Goal: Task Accomplishment & Management: Manage account settings

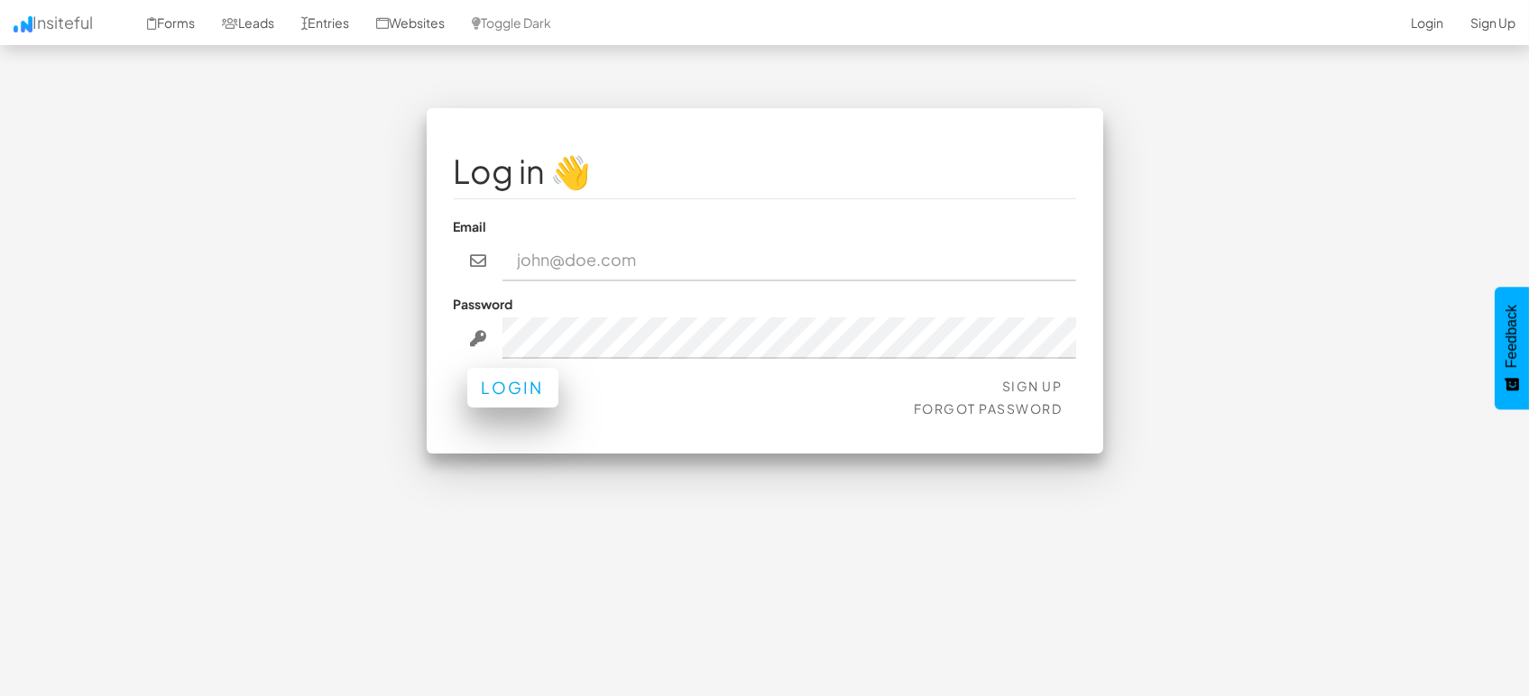
type input "[EMAIL_ADDRESS][DOMAIN_NAME]"
click at [536, 388] on button "Login" at bounding box center [512, 388] width 91 height 40
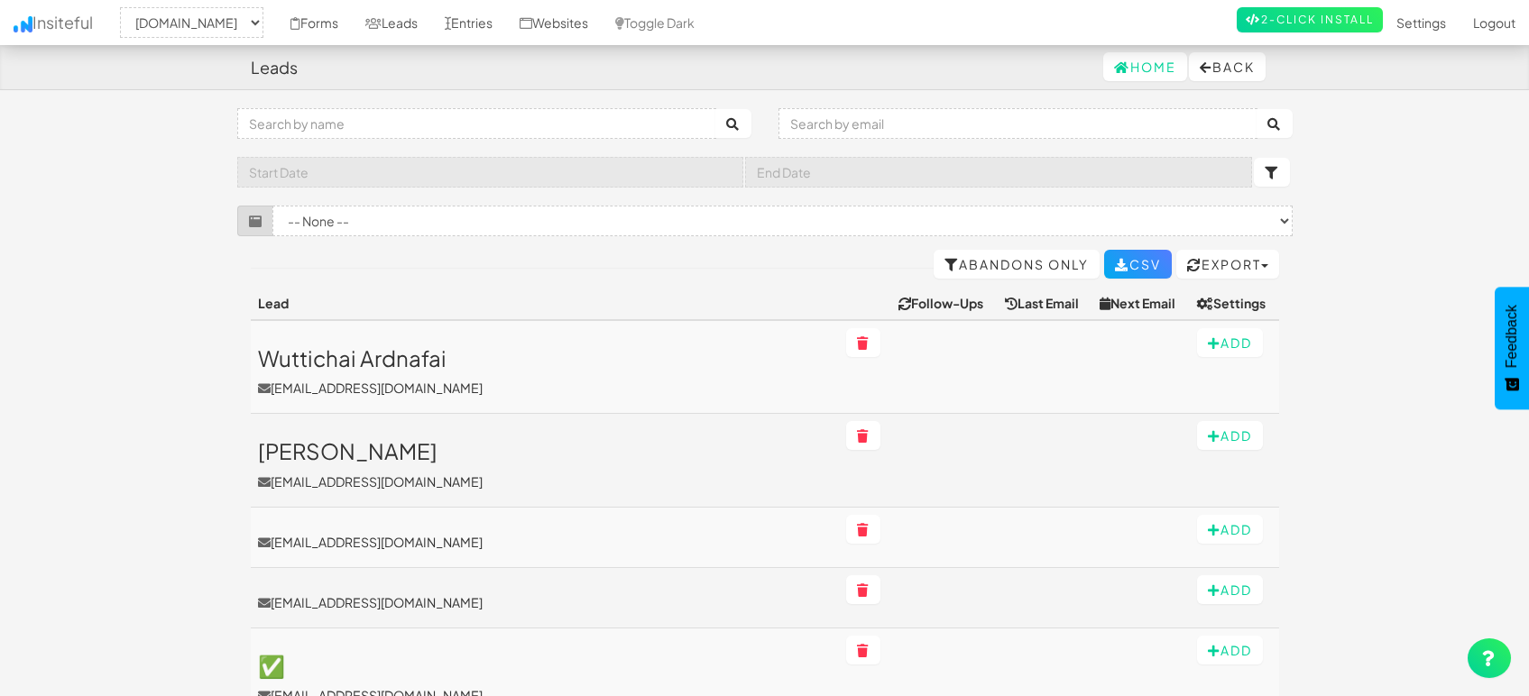
select select "1505"
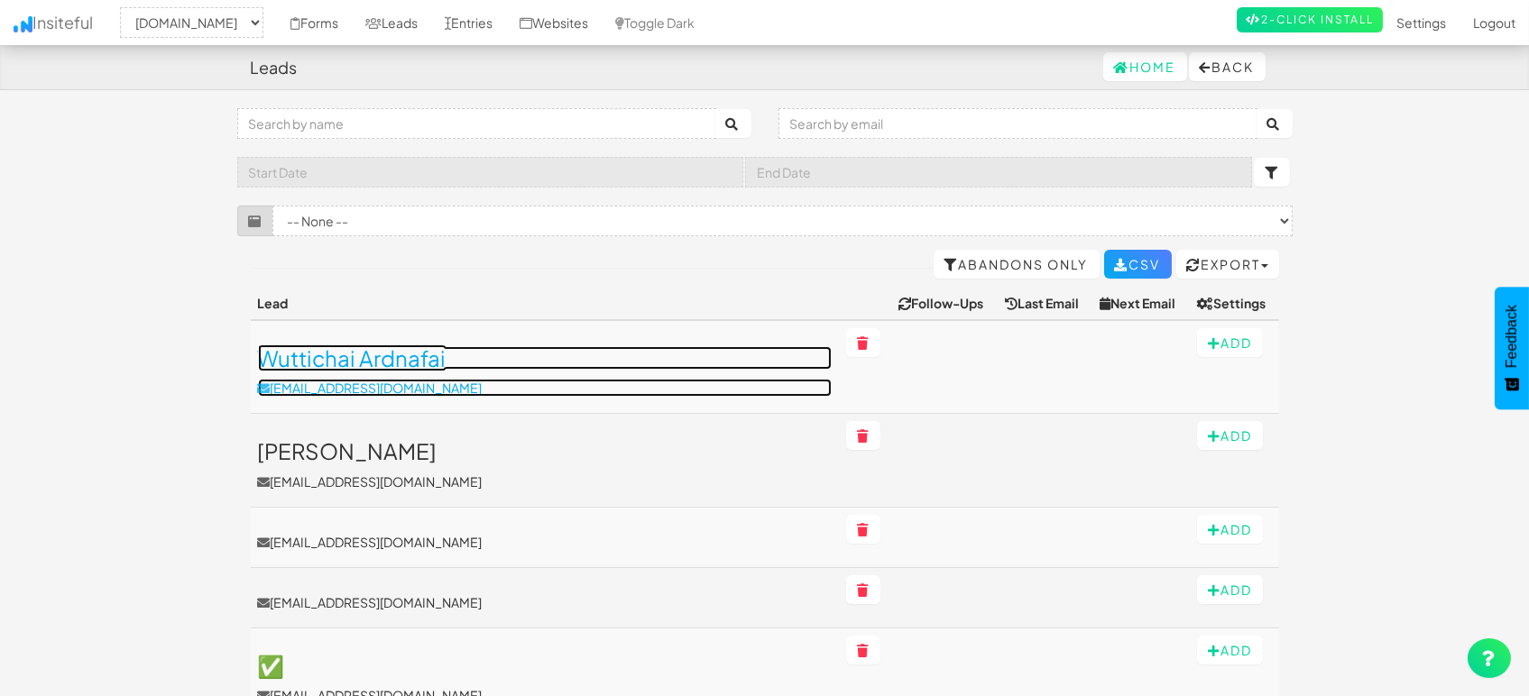
click at [416, 357] on h3 "Wuttichai Ardnafai" at bounding box center [545, 357] width 574 height 23
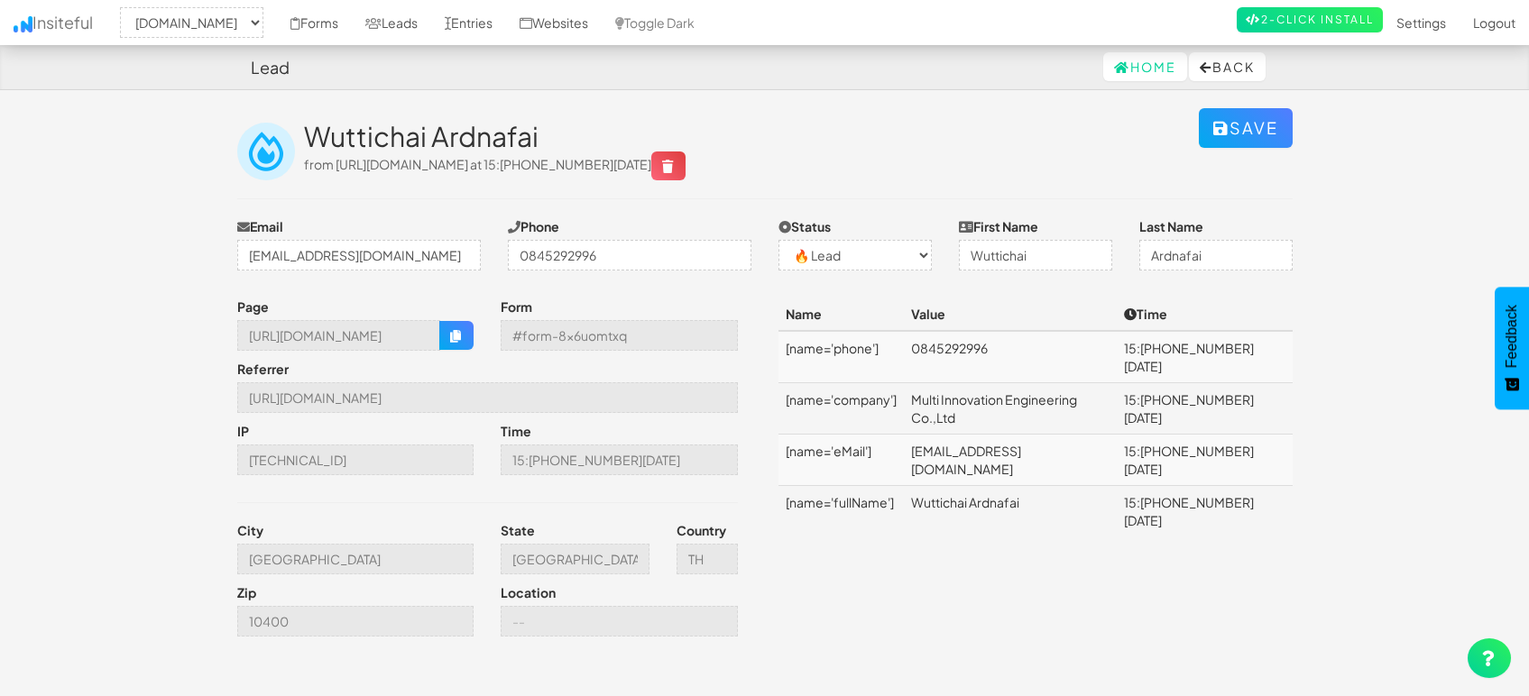
select select "1505"
select select "0"
click at [459, 348] on button "button" at bounding box center [456, 335] width 34 height 29
click at [364, 554] on input "Bangkok" at bounding box center [355, 559] width 237 height 31
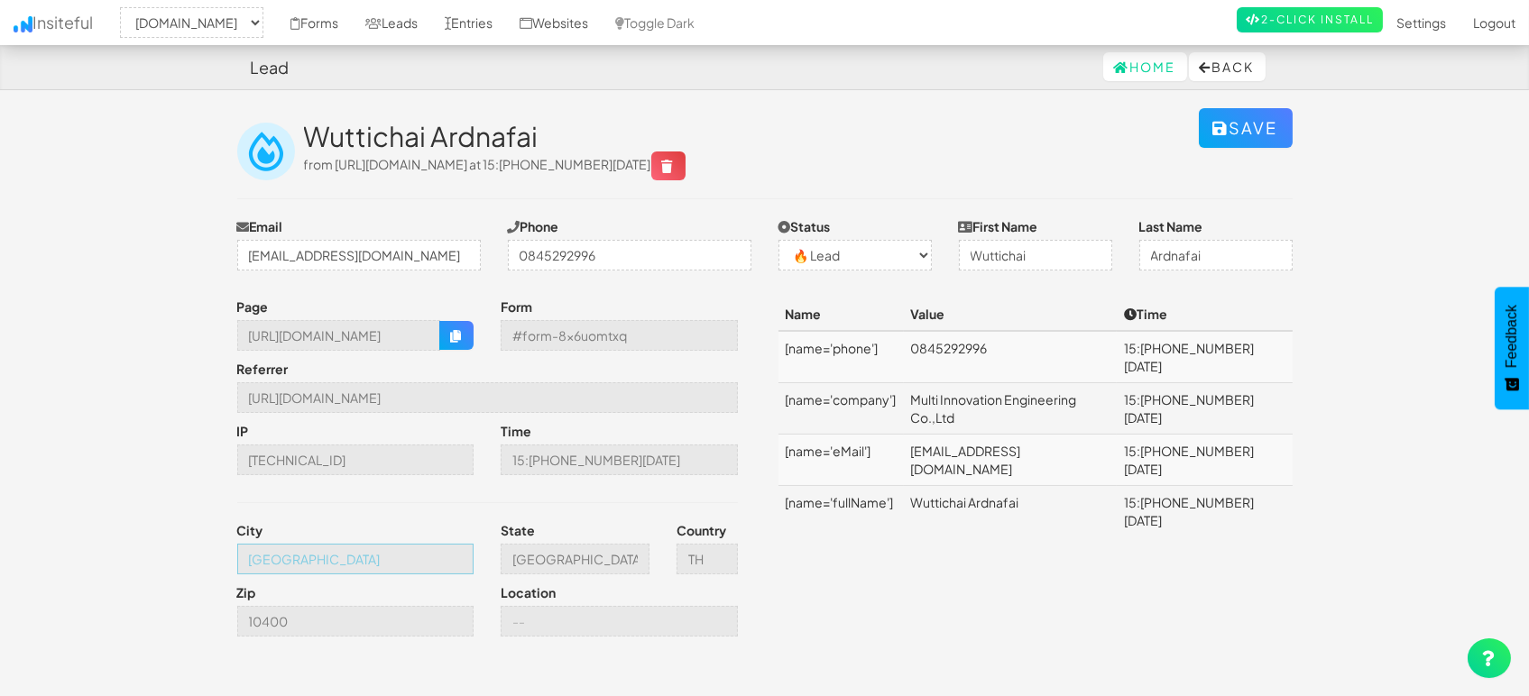
click at [364, 554] on input "Bangkok" at bounding box center [355, 559] width 237 height 31
